Goal: Task Accomplishment & Management: Complete application form

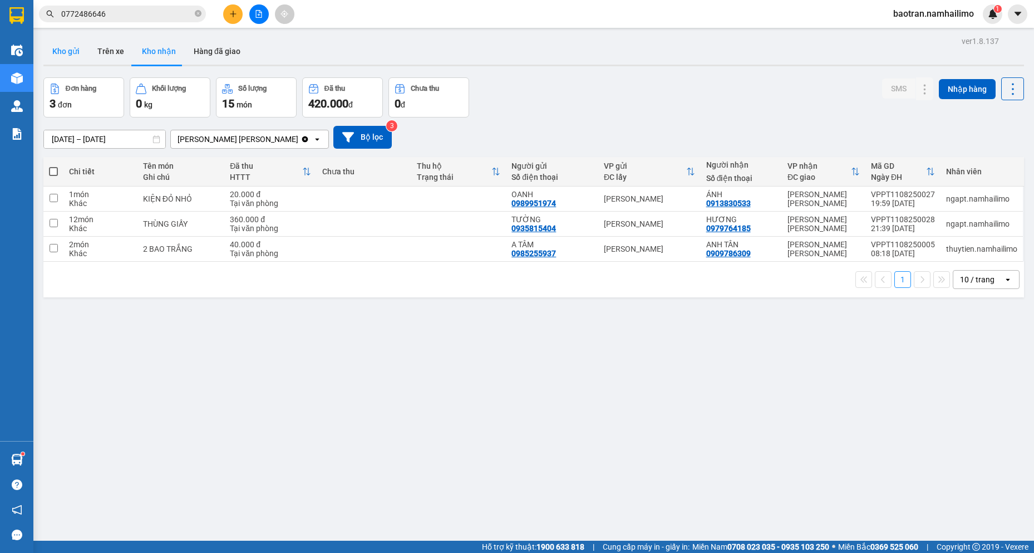
click at [76, 56] on button "Kho gửi" at bounding box center [65, 51] width 45 height 27
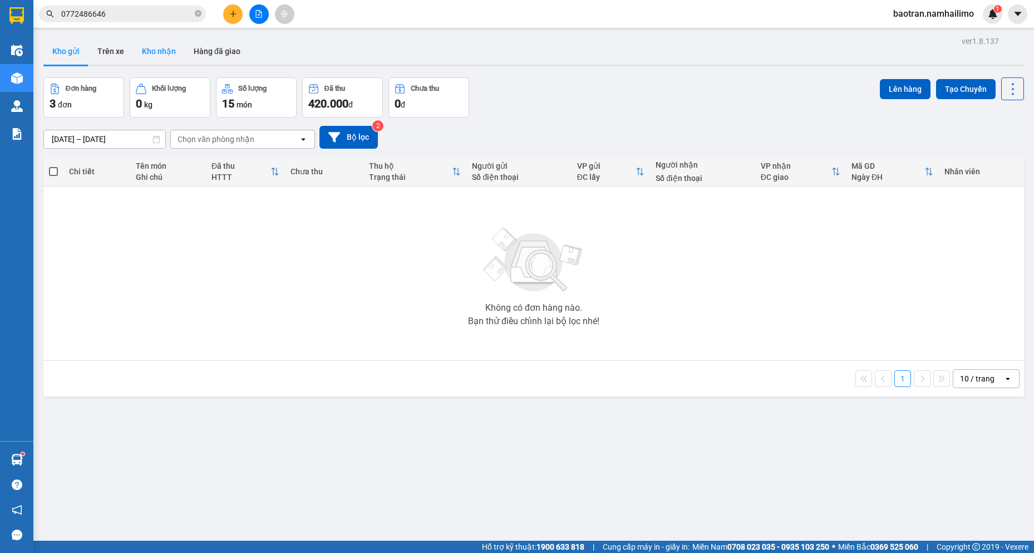
click at [154, 55] on button "Kho nhận" at bounding box center [159, 51] width 52 height 27
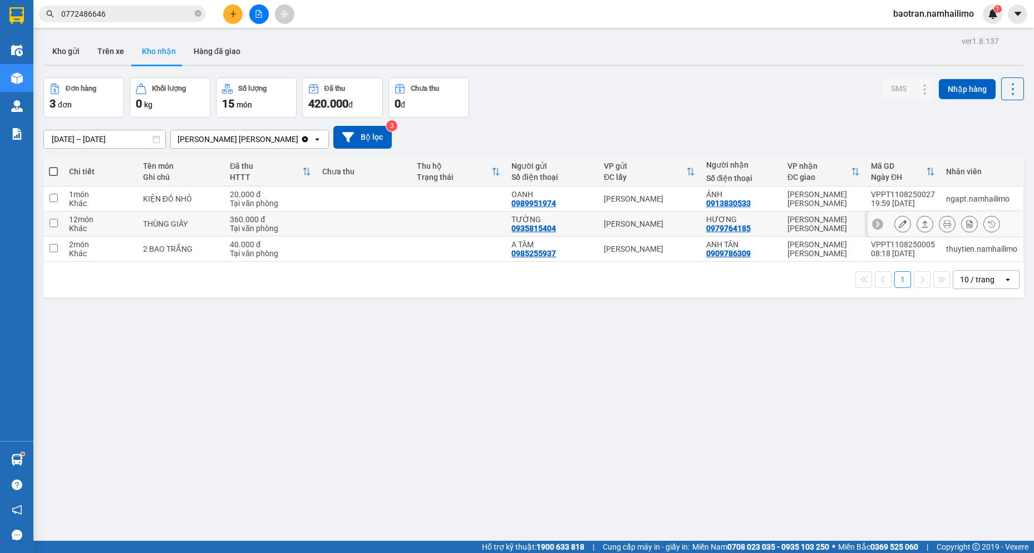
drag, startPoint x: 726, startPoint y: 552, endPoint x: 620, endPoint y: 552, distance: 105.7
drag, startPoint x: 620, startPoint y: 552, endPoint x: 767, endPoint y: 118, distance: 458.3
click at [767, 118] on div "[DATE] – [DATE] Press the down arrow key to interact with the calendar and sele…" at bounding box center [533, 137] width 981 height 40
click at [126, 376] on div "ver 1.8.137 Kho gửi Trên xe [PERSON_NAME] Hàng đã [PERSON_NAME] hàng 3 đơn [PER…" at bounding box center [533, 309] width 989 height 553
click at [899, 224] on icon at bounding box center [903, 224] width 8 height 8
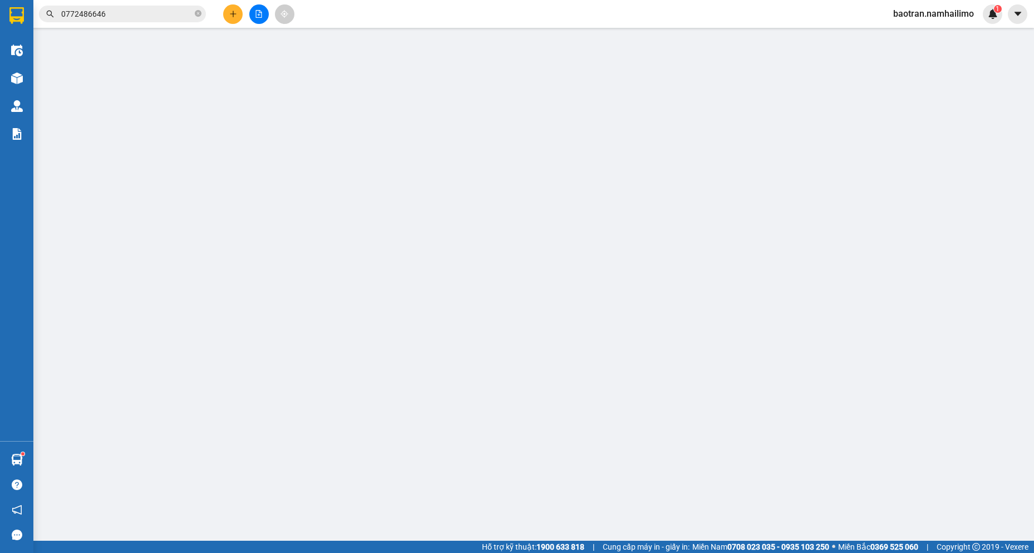
type input "0935815404"
type input "TƯỜNG"
type input "0979764185"
type input "HƯƠNG"
type input "360.000"
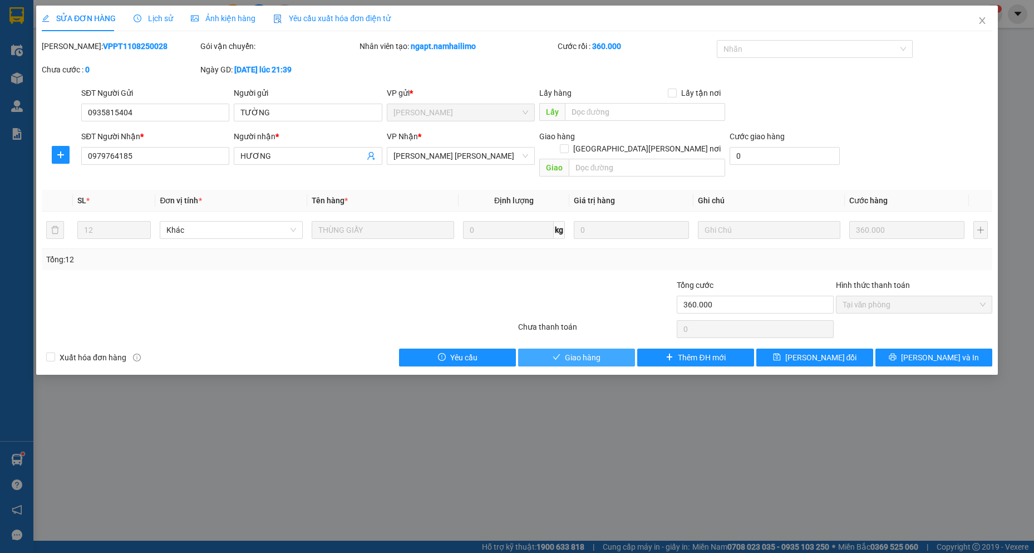
click at [564, 348] on button "Giao hàng" at bounding box center [576, 357] width 117 height 18
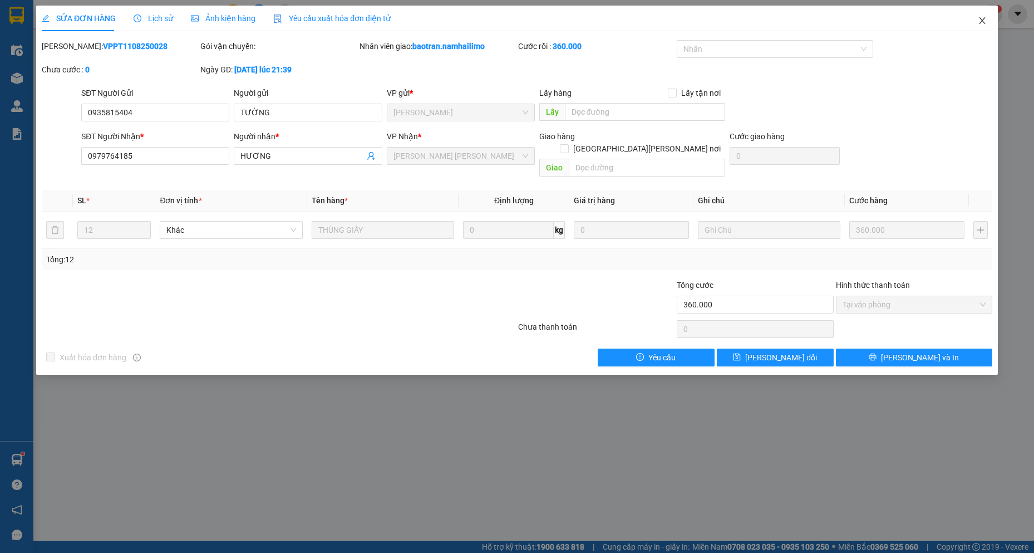
click at [986, 21] on icon "close" at bounding box center [982, 20] width 9 height 9
